Goal: Check status: Check status

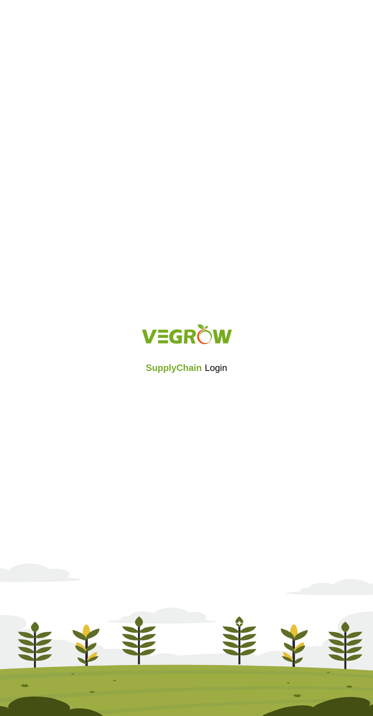
click at [205, 398] on div "SupplyChain Login" at bounding box center [186, 357] width 373 height 91
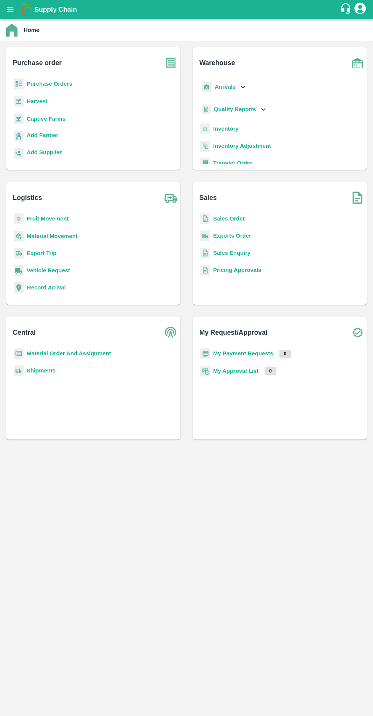
click at [38, 219] on b "Fruit Movement" at bounding box center [48, 219] width 42 height 6
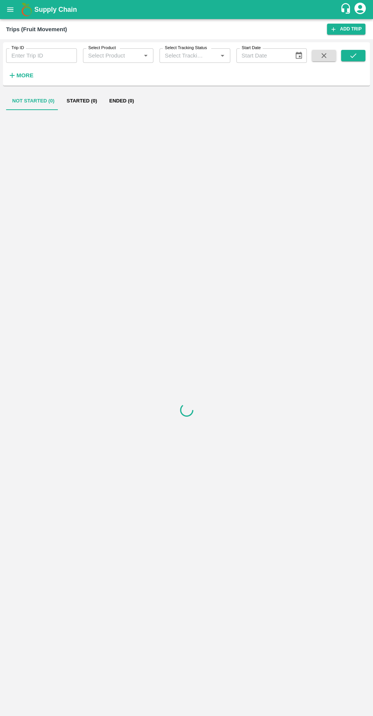
click at [40, 55] on input "Trip ID" at bounding box center [41, 55] width 71 height 14
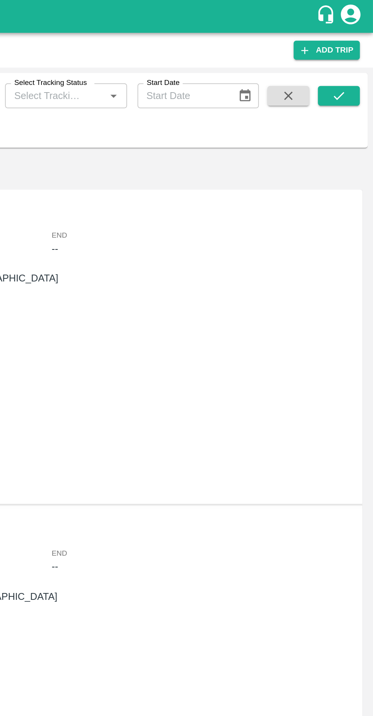
type input "87210"
click at [353, 56] on icon "submit" at bounding box center [353, 55] width 8 height 8
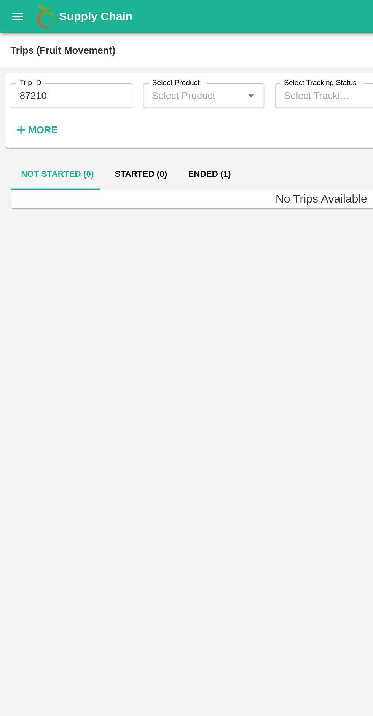
click at [123, 100] on button "Ended (1)" at bounding box center [121, 101] width 37 height 18
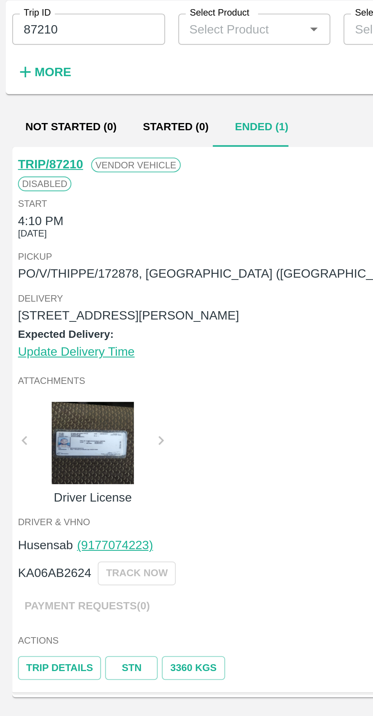
click at [56, 166] on p "PO/V/THIPPE/172878, [GEOGRAPHIC_DATA] ([GEOGRAPHIC_DATA]) Urban, [GEOGRAPHIC_DA…" at bounding box center [187, 169] width 356 height 8
click at [29, 115] on link "TRIP/87210" at bounding box center [24, 118] width 30 height 6
